Goal: Register for event/course

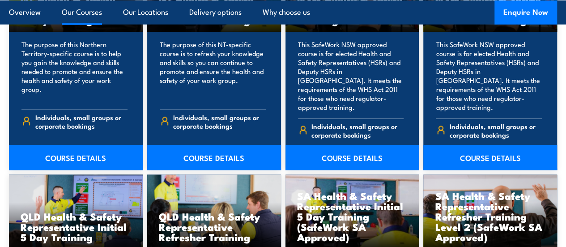
scroll to position [940, 0]
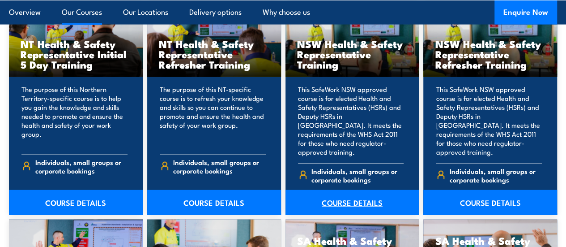
click at [350, 214] on link "COURSE DETAILS" at bounding box center [353, 202] width 134 height 25
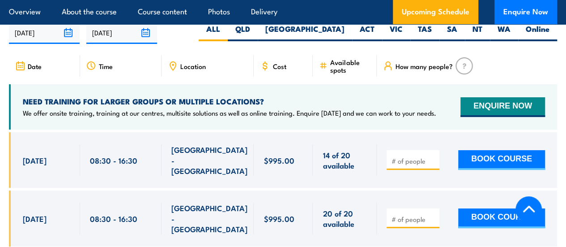
scroll to position [1656, 0]
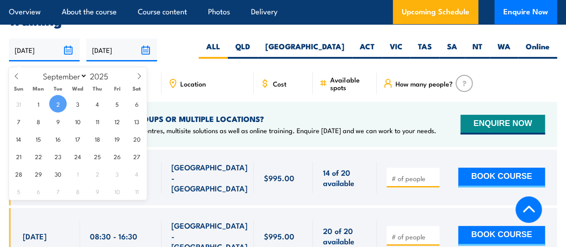
click at [32, 57] on input "02/09/2025" at bounding box center [44, 50] width 71 height 23
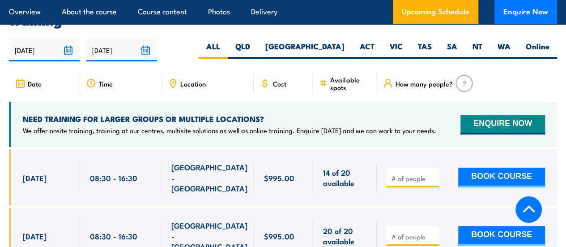
click at [358, 119] on h4 "NEED TRAINING FOR LARGER GROUPS OR MULTIPLE LOCATIONS?" at bounding box center [230, 119] width 414 height 10
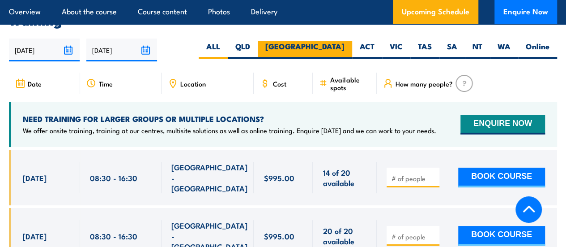
click at [333, 56] on label "NSW" at bounding box center [305, 49] width 94 height 17
click at [345, 47] on input "NSW" at bounding box center [348, 44] width 6 height 6
radio input "true"
click at [336, 51] on label "NSW" at bounding box center [305, 49] width 94 height 17
click at [345, 47] on input "NSW" at bounding box center [348, 44] width 6 height 6
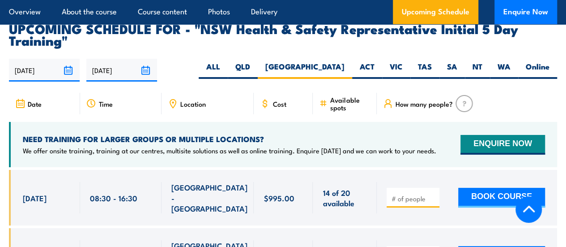
scroll to position [1618, 0]
